Goal: Task Accomplishment & Management: Manage account settings

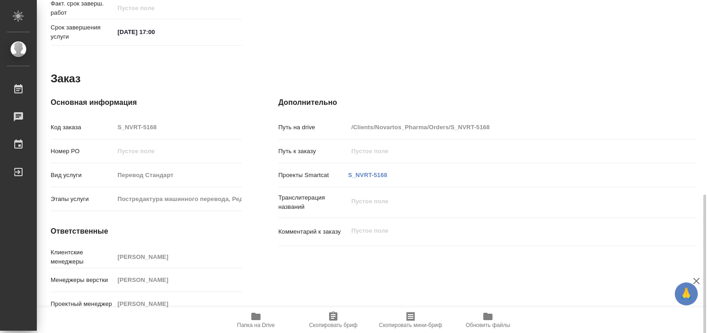
scroll to position [461, 0]
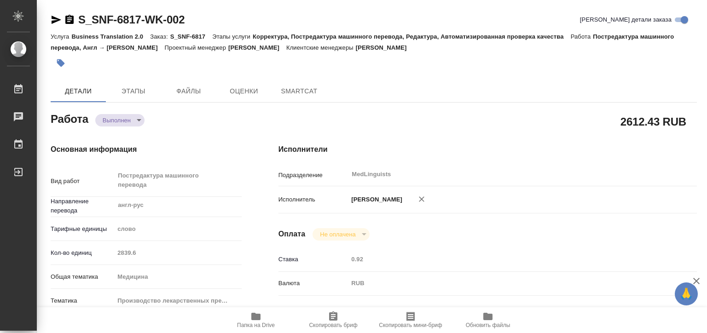
type textarea "x"
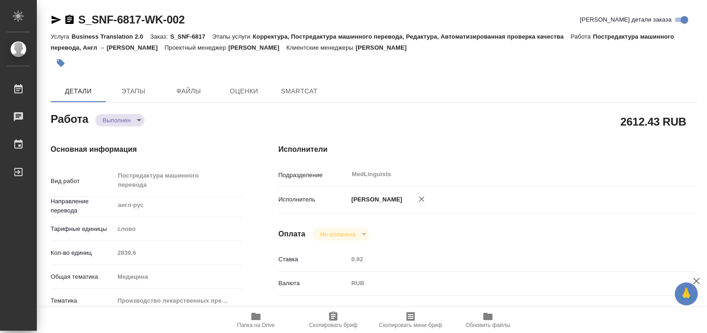
type textarea "x"
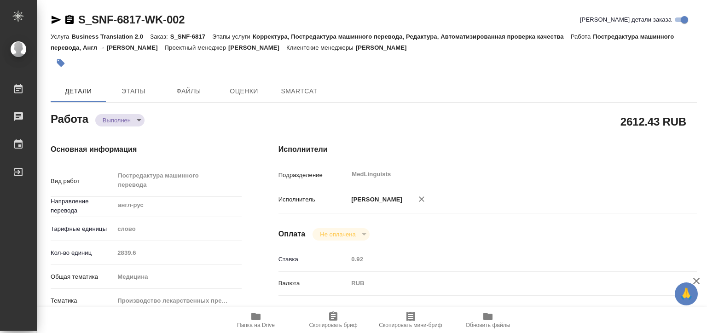
type textarea "x"
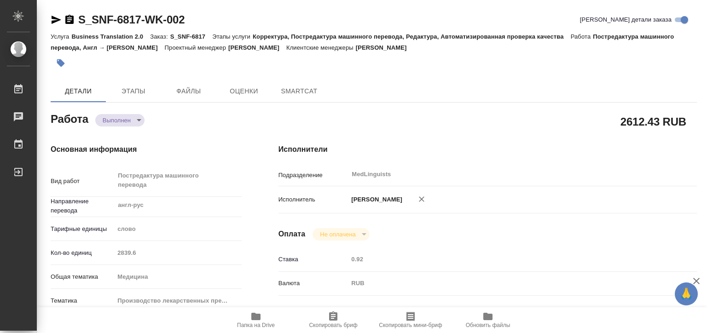
type textarea "x"
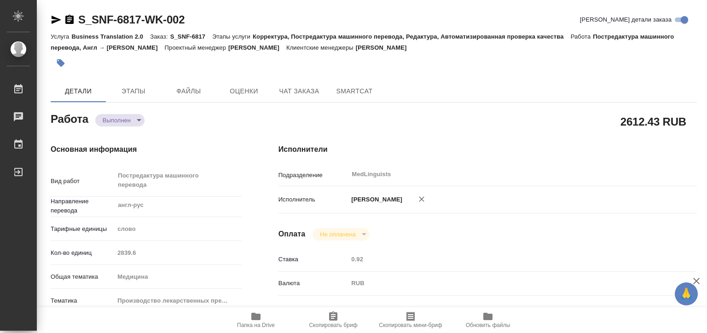
type textarea "x"
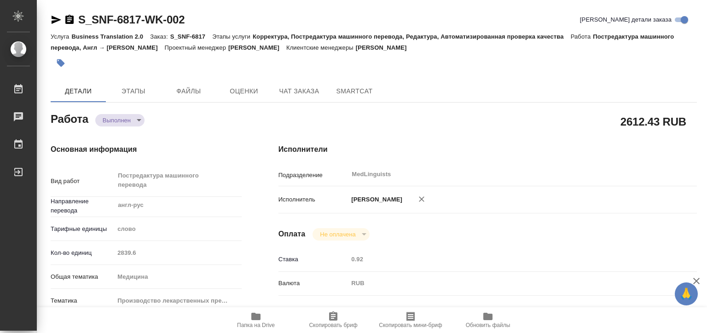
type textarea "x"
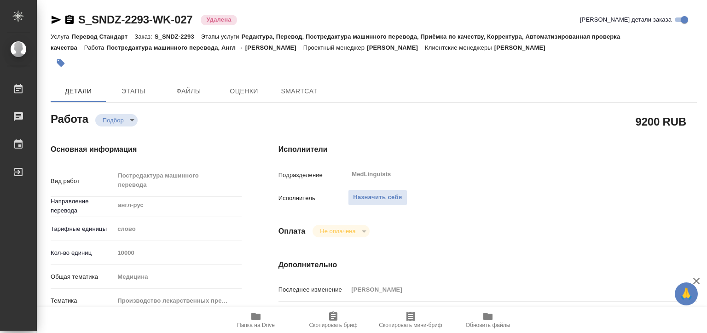
type textarea "x"
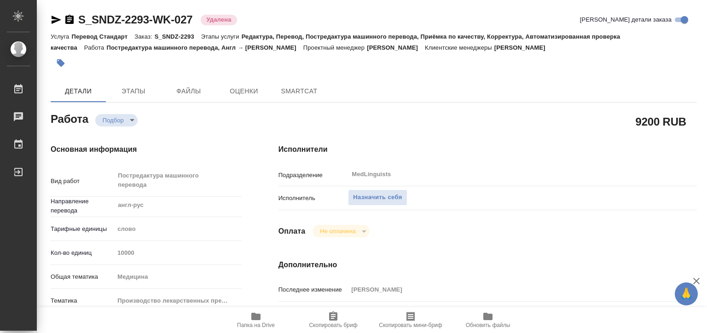
type textarea "x"
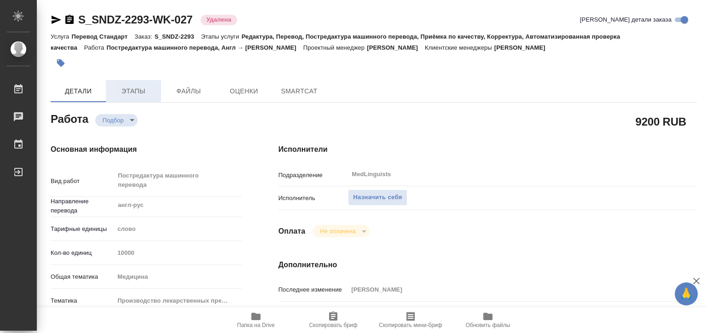
type textarea "x"
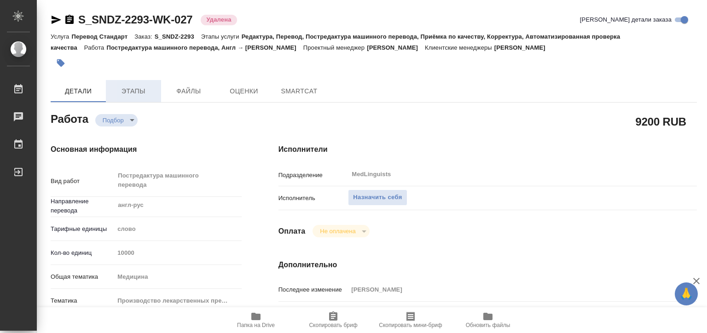
type textarea "x"
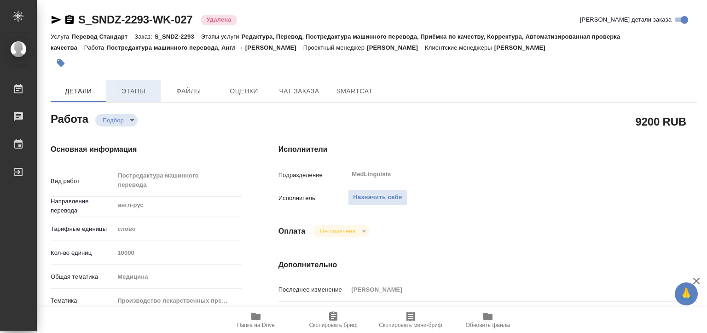
click at [149, 83] on button "Этапы" at bounding box center [133, 91] width 55 height 22
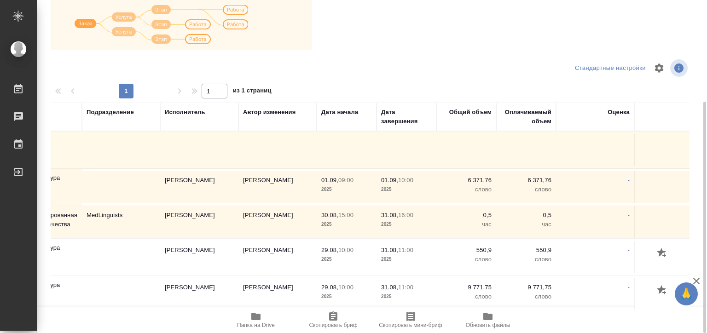
scroll to position [0, 173]
drag, startPoint x: 459, startPoint y: 182, endPoint x: 482, endPoint y: 182, distance: 23.0
click at [482, 182] on p "6 371,76" at bounding box center [466, 180] width 51 height 9
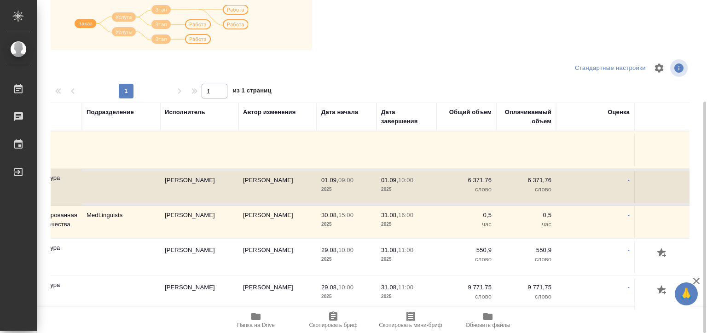
click at [470, 180] on p "6 371,76" at bounding box center [466, 180] width 51 height 9
click at [457, 183] on p "6 371,76" at bounding box center [466, 180] width 51 height 9
click at [460, 186] on p "слово" at bounding box center [466, 189] width 51 height 9
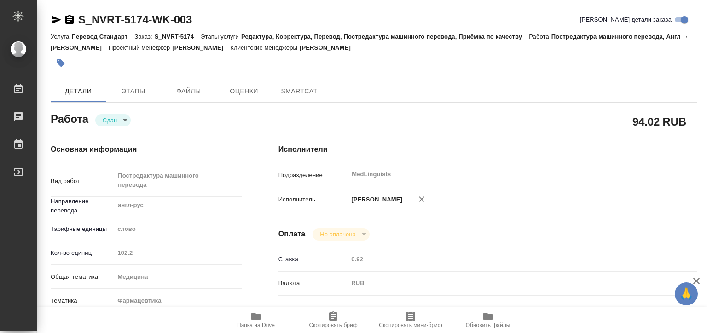
type textarea "x"
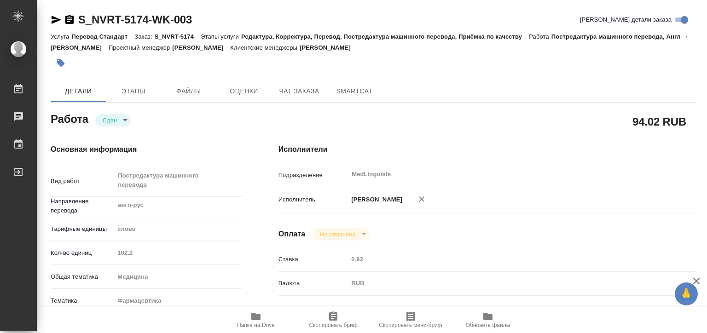
type textarea "x"
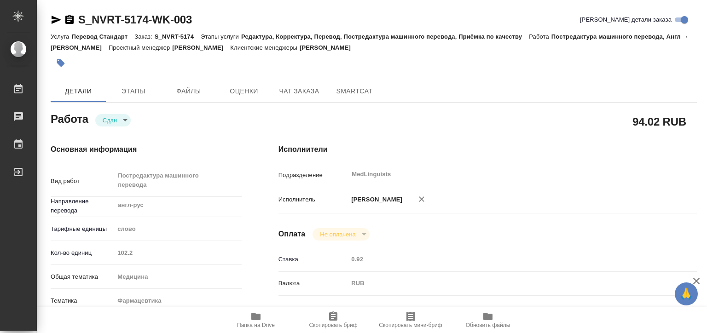
type textarea "x"
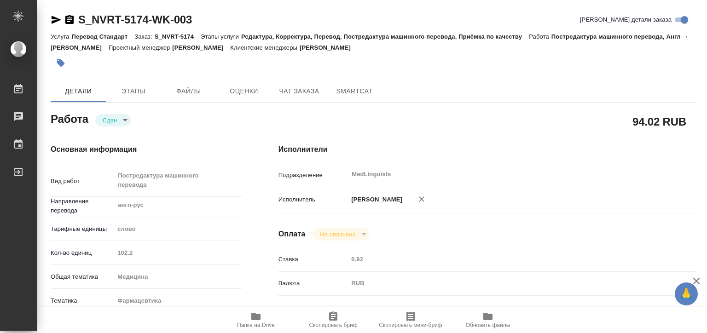
type textarea "x"
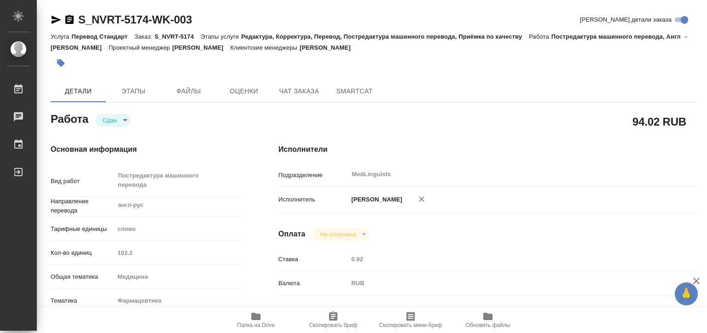
type textarea "x"
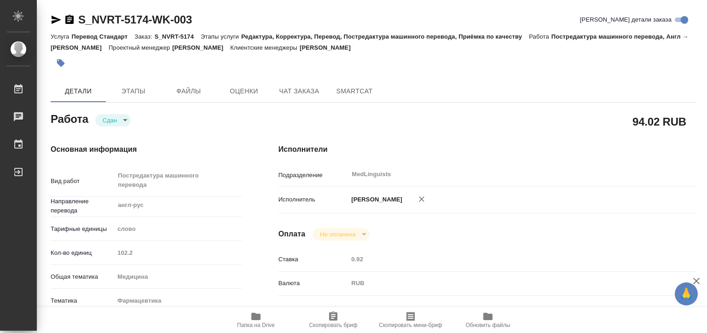
type textarea "x"
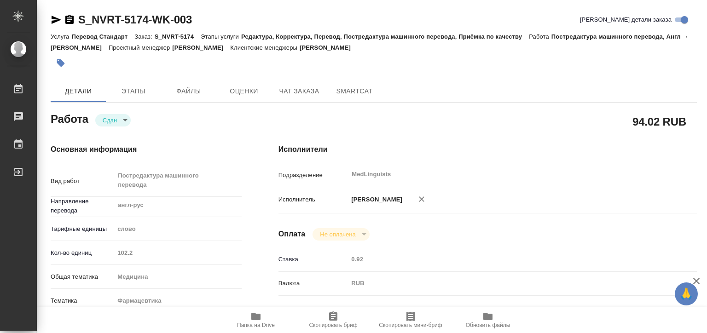
type textarea "x"
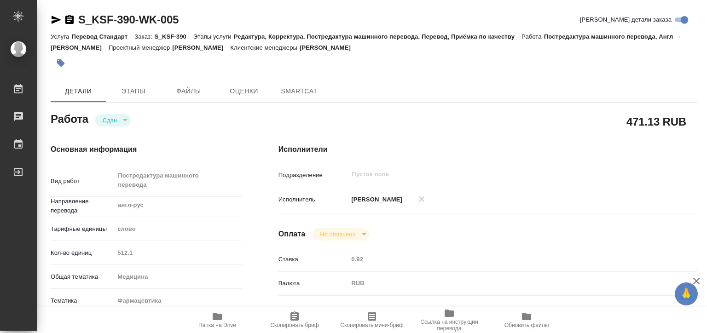
type textarea "x"
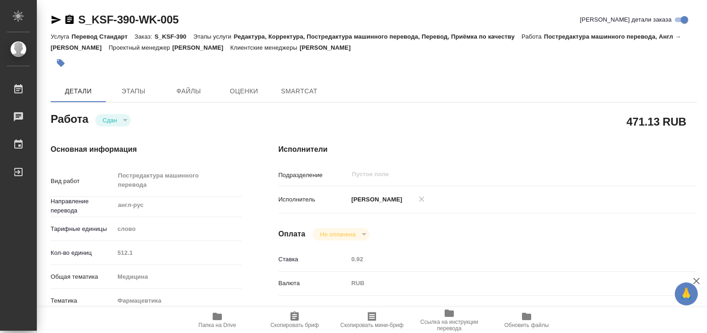
type textarea "x"
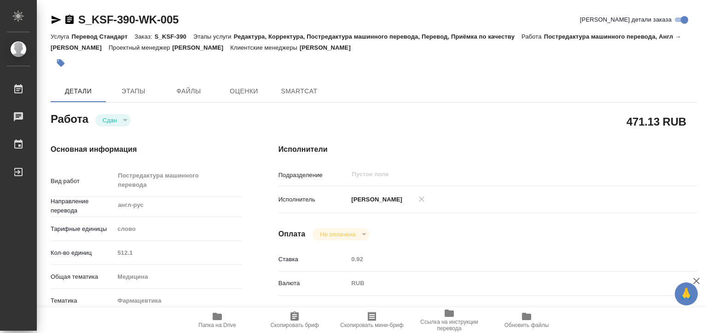
type textarea "x"
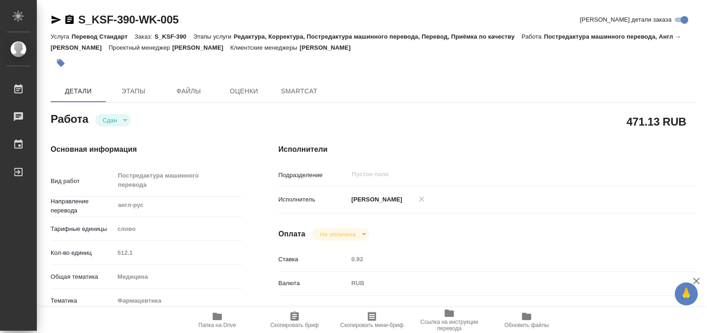
type textarea "x"
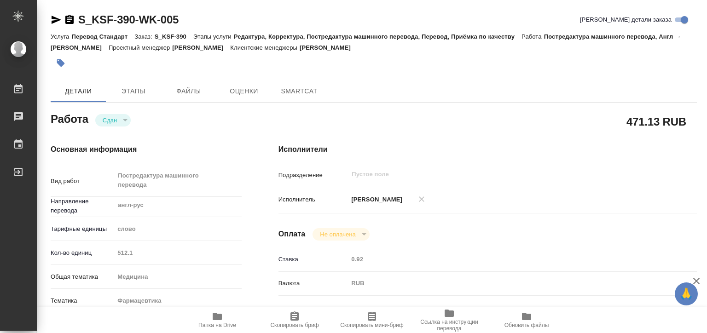
type textarea "x"
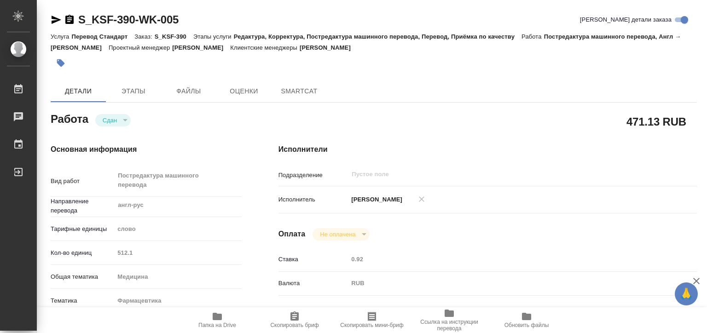
type textarea "x"
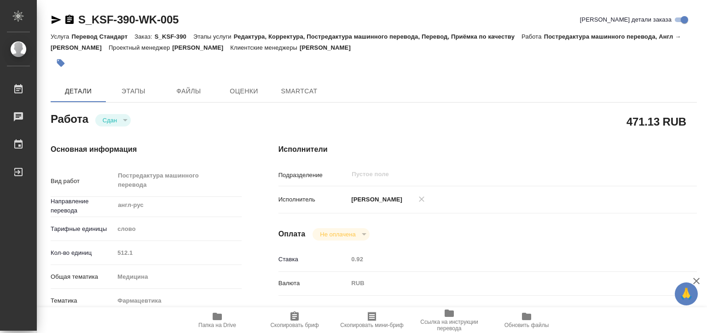
type textarea "x"
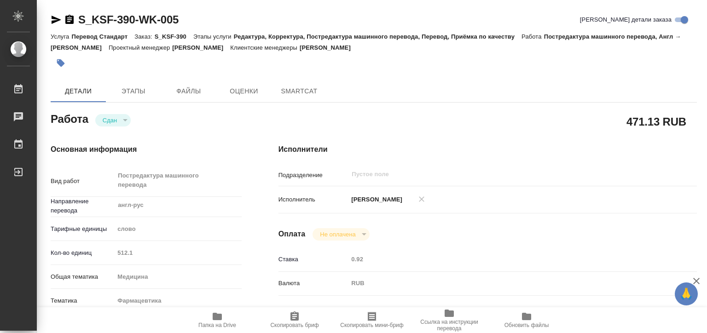
type textarea "x"
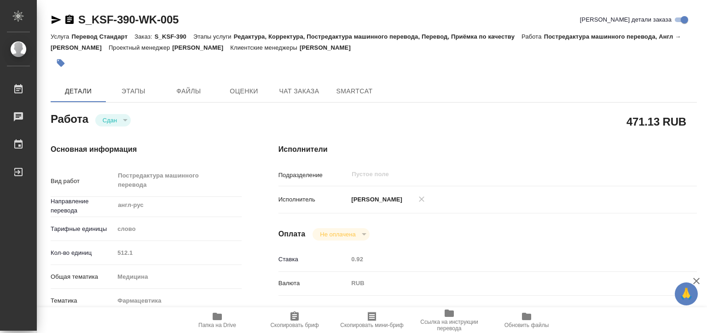
type textarea "x"
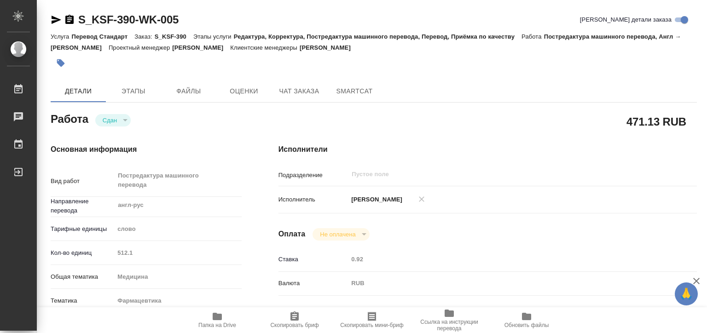
type textarea "x"
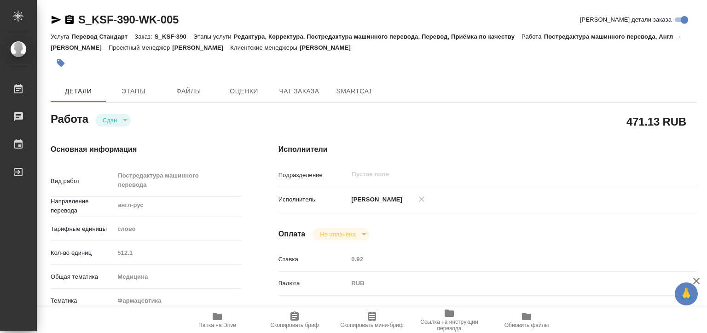
click at [110, 249] on div "Кол-во единиц 512.1" at bounding box center [146, 253] width 191 height 16
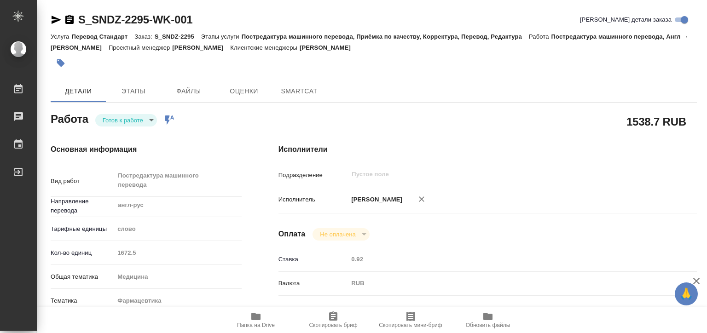
type textarea "x"
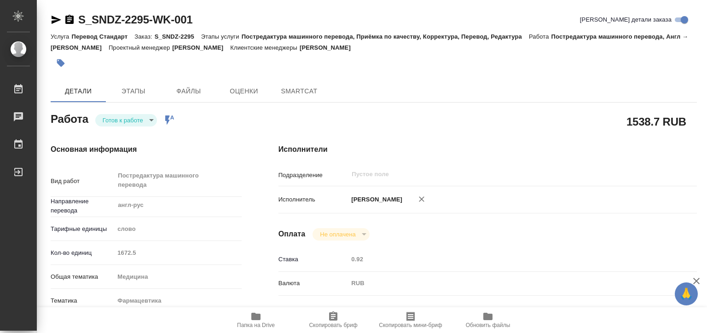
type textarea "x"
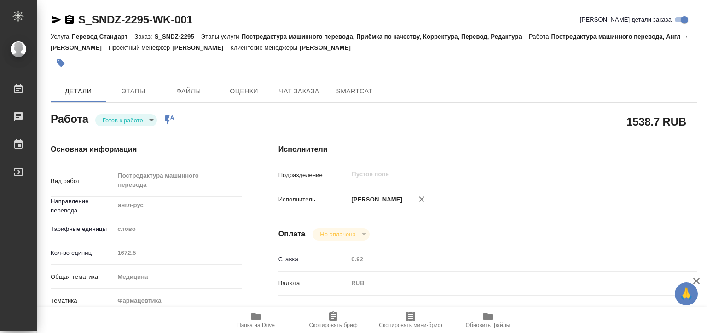
type textarea "x"
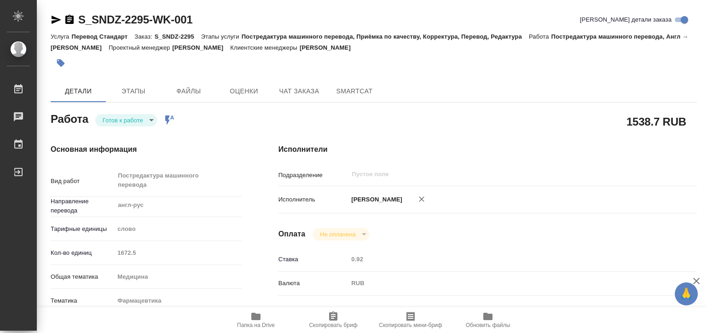
type textarea "x"
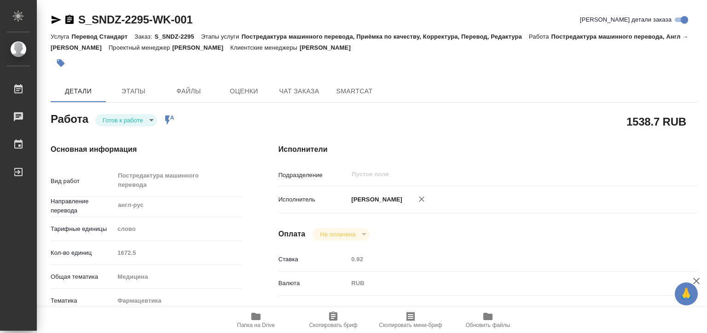
type textarea "x"
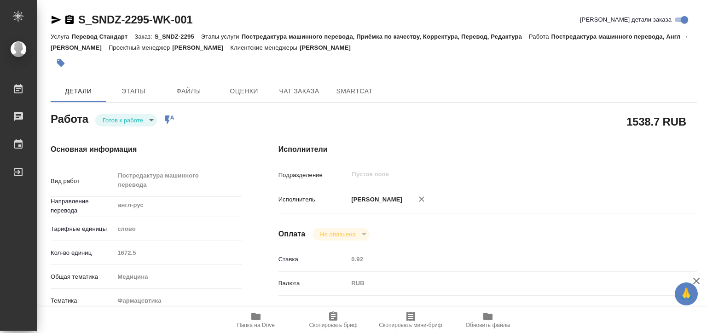
type textarea "x"
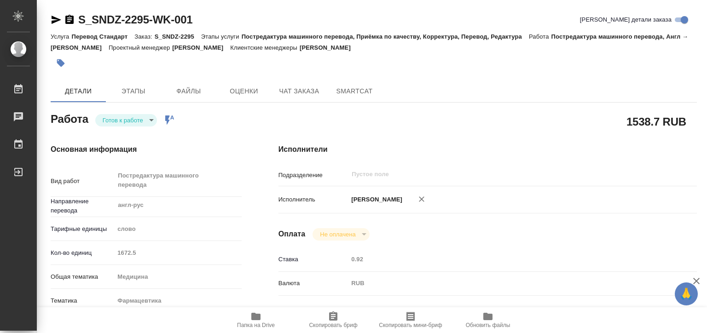
type textarea "x"
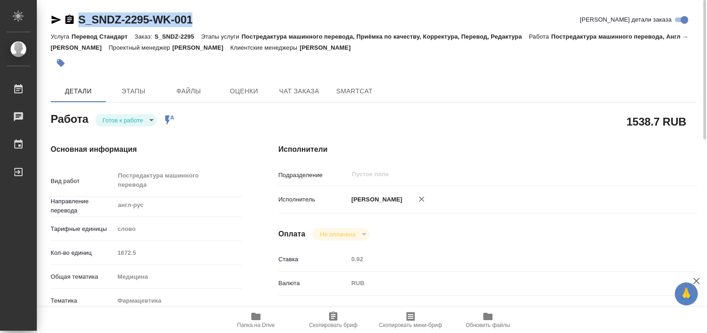
drag, startPoint x: 173, startPoint y: 16, endPoint x: 81, endPoint y: 19, distance: 92.6
click at [81, 19] on div "S_SNDZ-2295-WK-001 Кратко детали заказа" at bounding box center [374, 19] width 646 height 15
copy link "S_SNDZ-2295-WK-001"
click at [134, 116] on body "🙏 .cls-1 fill:#fff; AWATERA Matveeva Elena Работы 0 Чаты График Выйти S_SNDZ-22…" at bounding box center [353, 166] width 707 height 333
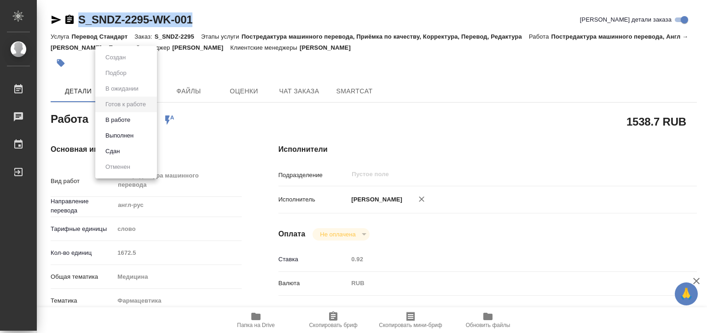
click at [136, 122] on li "В работе" at bounding box center [126, 120] width 62 height 16
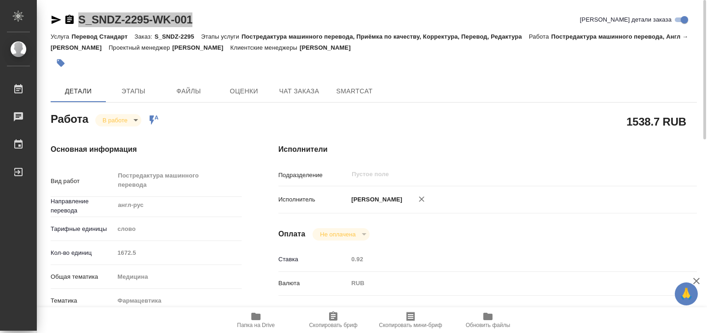
type textarea "x"
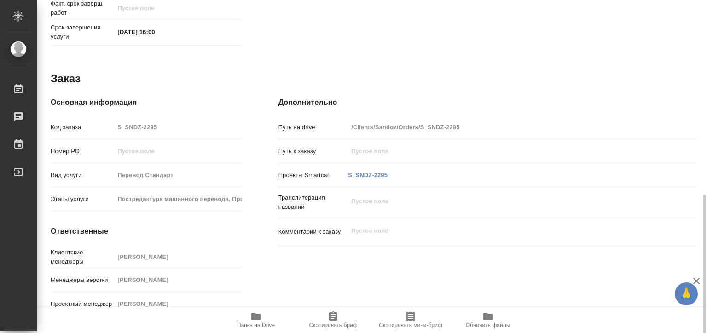
scroll to position [461, 0]
click at [249, 324] on span "Папка на Drive" at bounding box center [256, 325] width 38 height 6
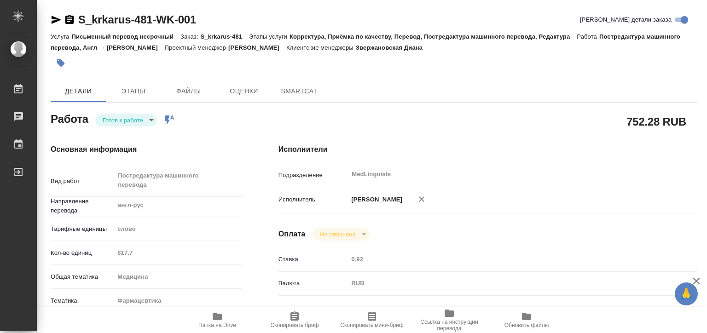
type textarea "x"
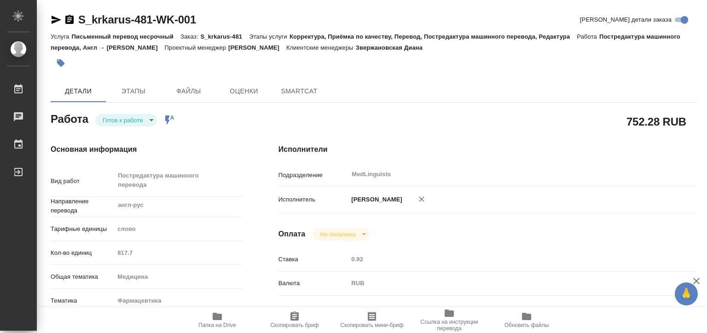
type textarea "x"
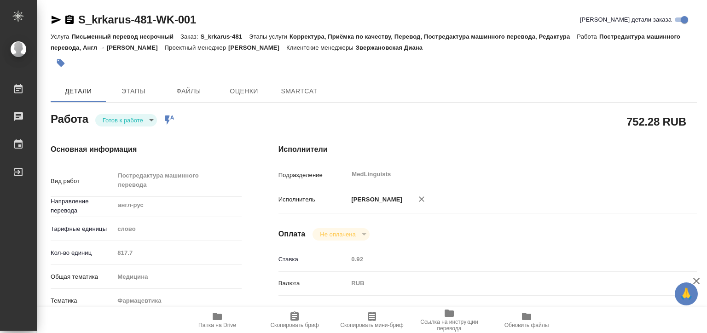
type textarea "x"
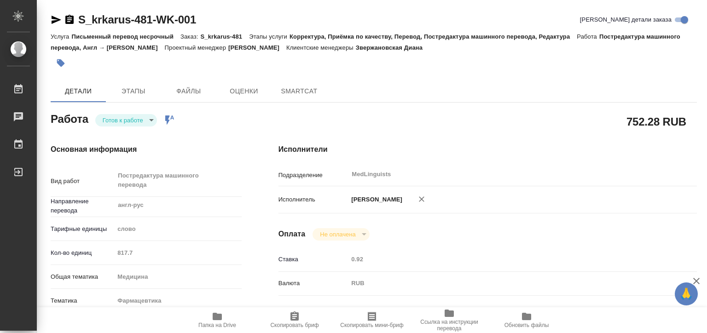
type textarea "x"
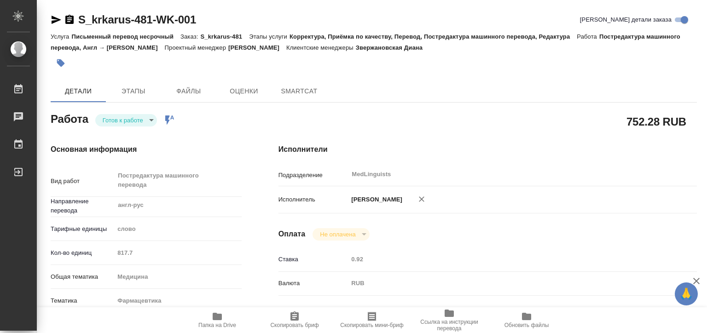
type textarea "x"
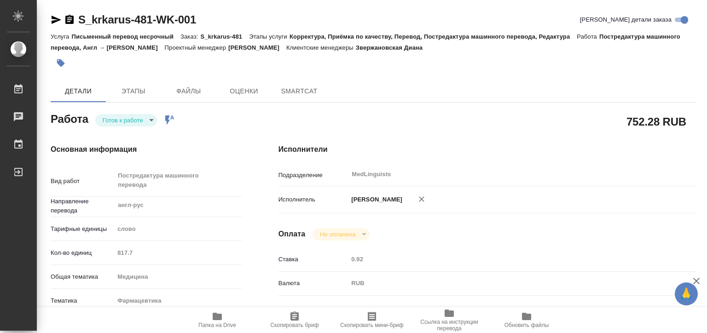
type textarea "x"
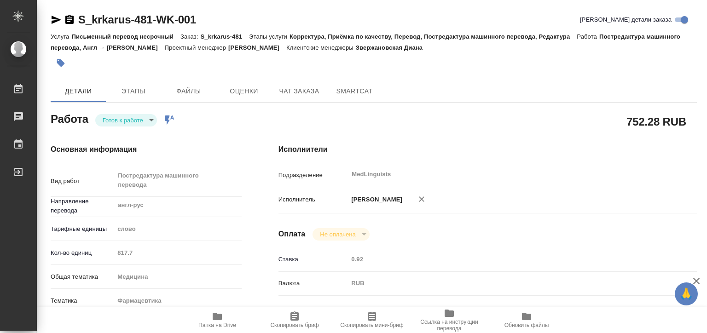
type textarea "x"
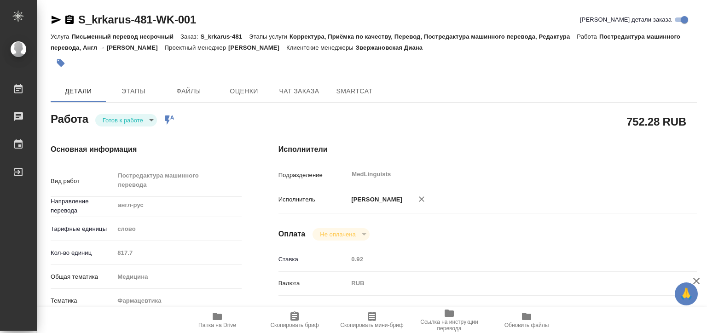
type textarea "x"
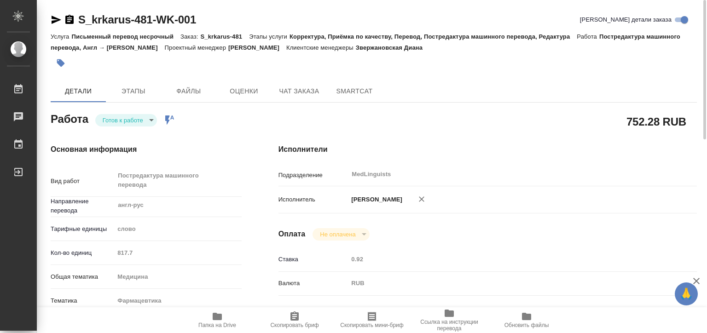
click at [136, 116] on body "🙏 .cls-1 fill:#fff; AWATERA Matveeva Elena Работы 0 Чаты График Выйти S_krkarus…" at bounding box center [353, 166] width 707 height 333
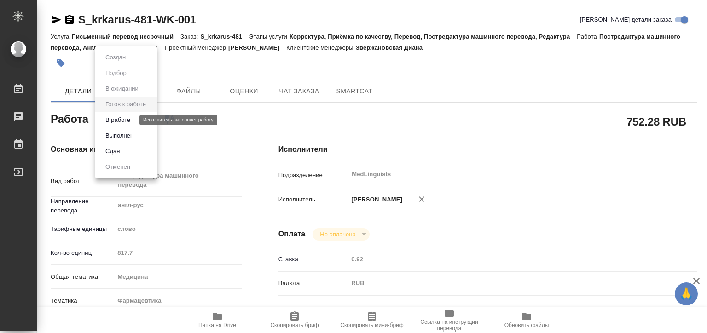
click at [129, 120] on button "В работе" at bounding box center [118, 120] width 30 height 10
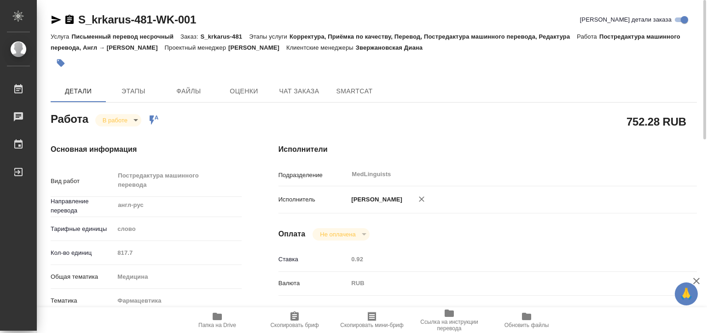
type textarea "x"
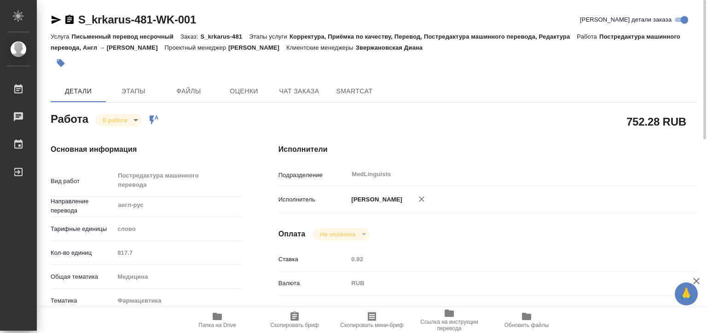
type textarea "x"
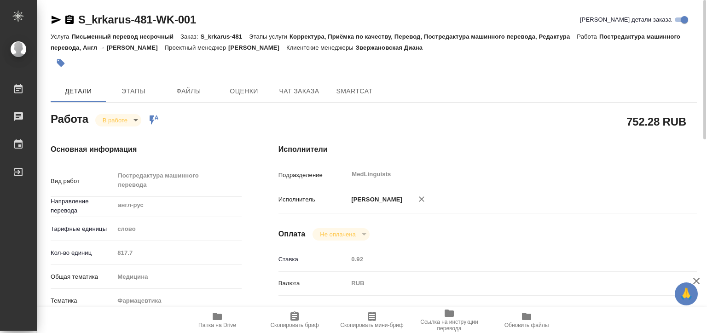
type textarea "x"
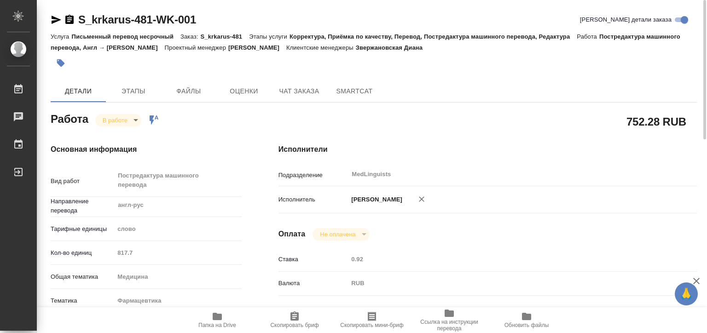
type textarea "x"
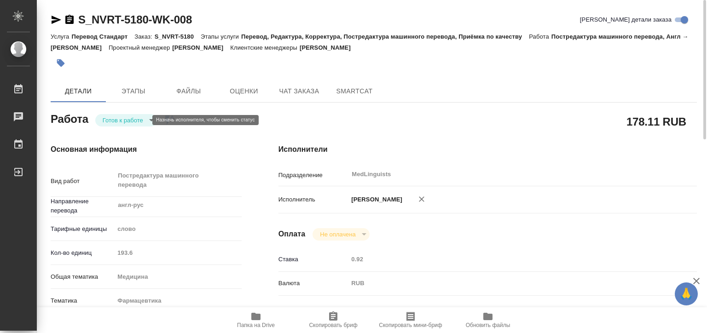
click at [115, 118] on body "🙏 .cls-1 fill:#fff; AWATERA [PERSON_NAME] 0 Чаты График Выйти S_NVRT-5180-WK-00…" at bounding box center [353, 166] width 707 height 333
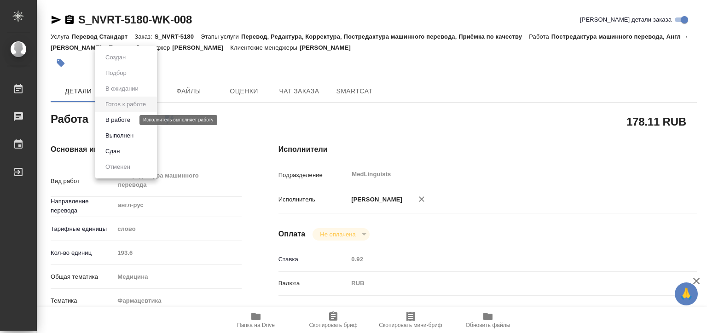
click at [119, 118] on button "В работе" at bounding box center [118, 120] width 30 height 10
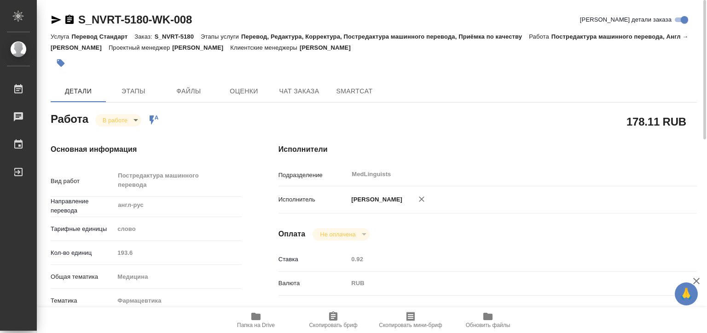
type textarea "x"
